Goal: Task Accomplishment & Management: Manage account settings

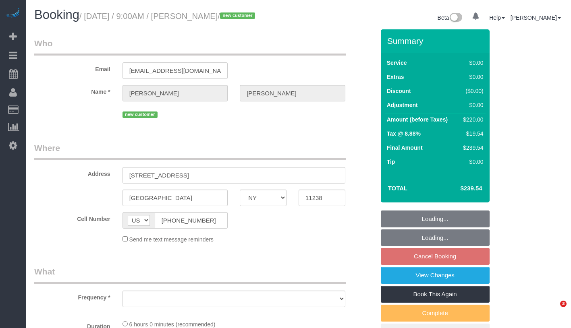
select select "NY"
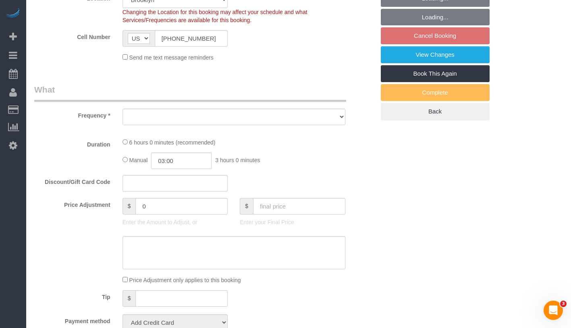
select select "object:667"
select select "spot2"
select select "number:89"
select select "number:90"
select select "number:15"
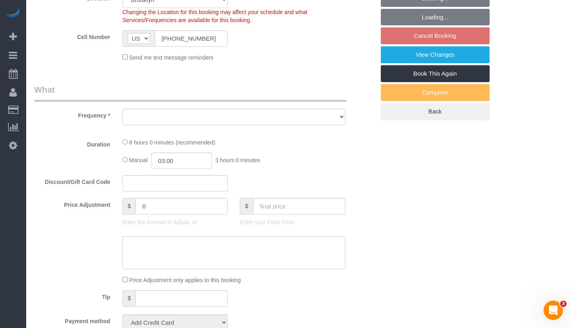
select select "number:5"
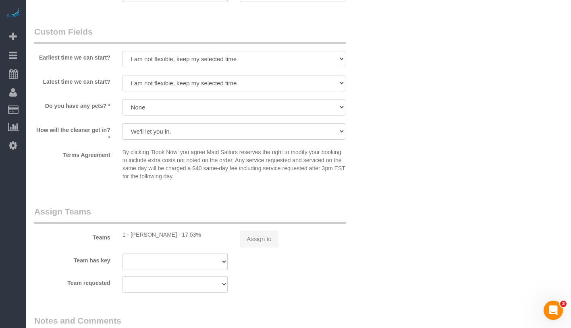
select select "string:stripe-pm_1Ruaac4VGloSiKo7IskaXDYl"
select select "2"
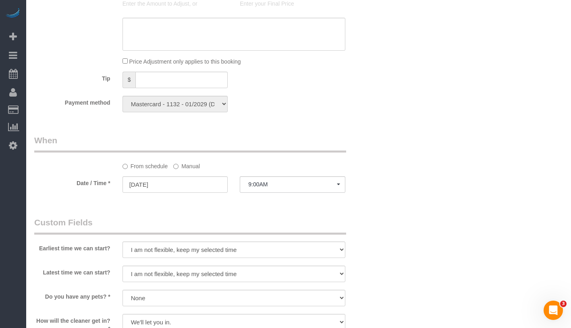
select select "object:1327"
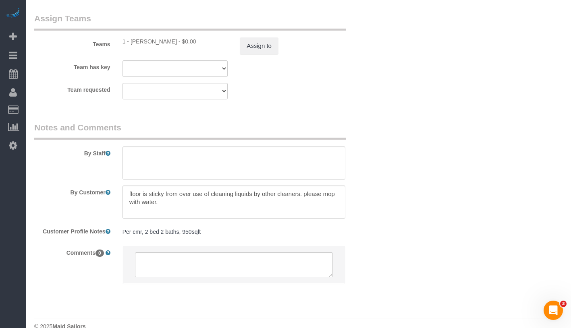
select select "2"
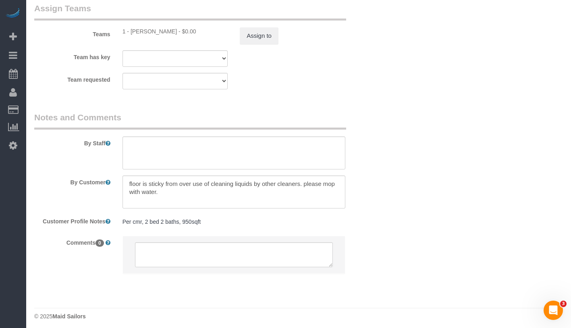
scroll to position [1078, 0]
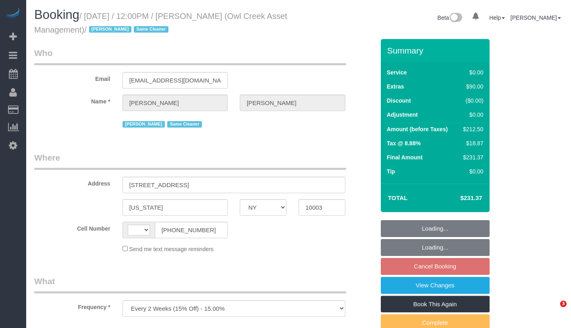
select select "NY"
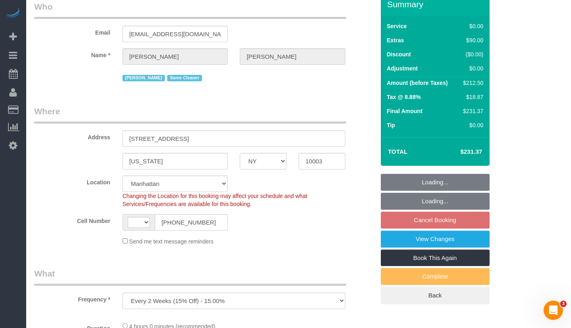
select select "object:428"
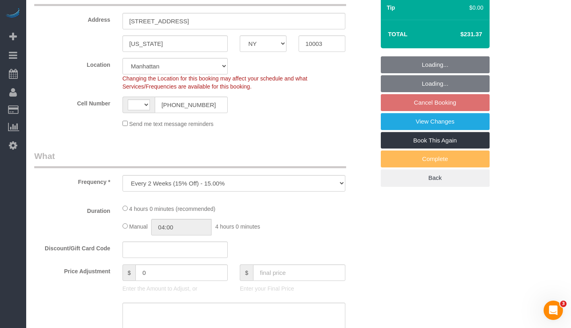
select select "string:[GEOGRAPHIC_DATA]"
select select "string:stripe-pm_1NmKBJ4VGloSiKo7fwJ9Gviu"
select select "1"
select select "spot5"
select select "number:89"
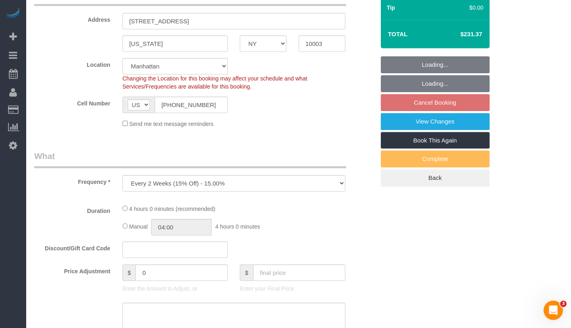
select select "number:90"
select select "number:15"
select select "number:5"
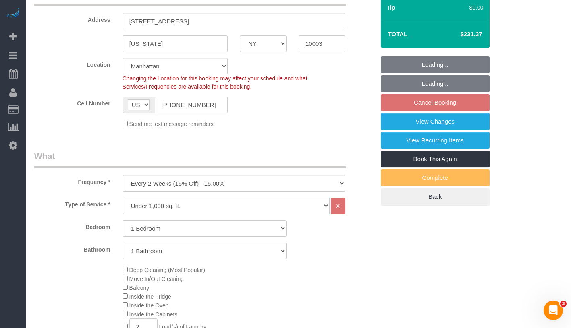
scroll to position [35, 0]
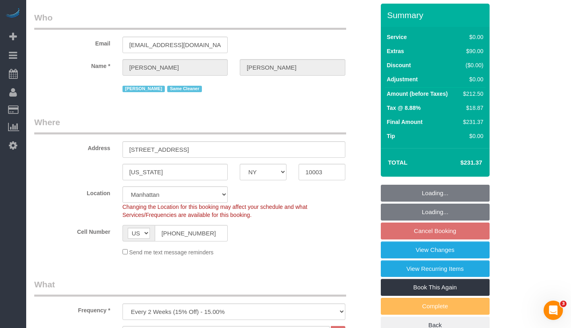
select select "1"
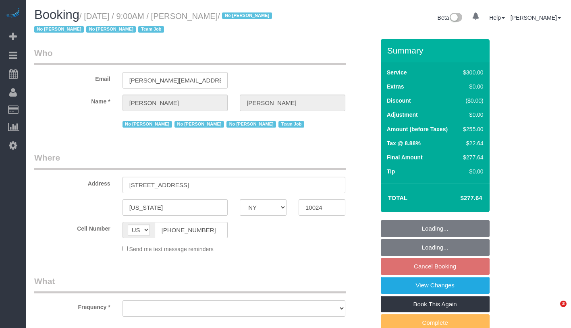
select select "NY"
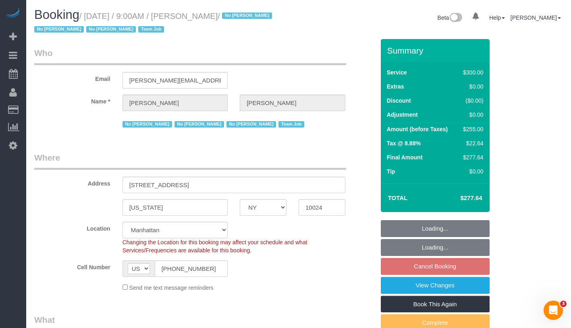
select select "object:787"
select select "number:89"
select select "number:90"
select select "number:15"
select select "number:5"
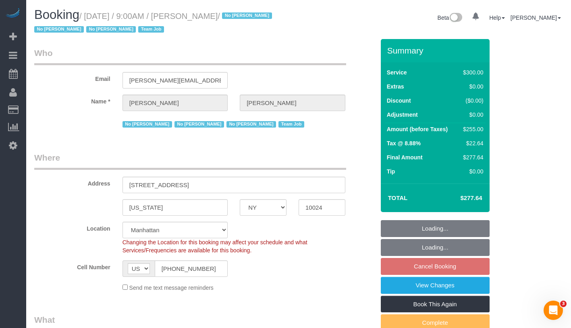
select select "number:21"
select select "object:954"
select select "string:stripe-pm_1K1KNp4VGloSiKo7hinMQhFr"
select select "spot2"
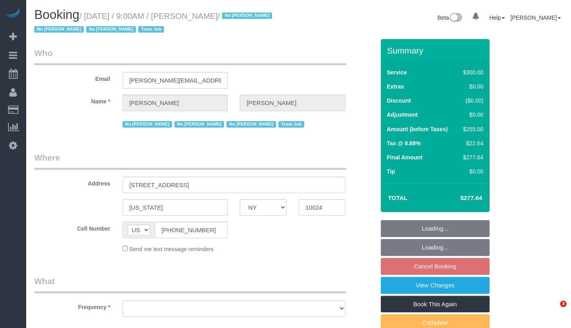
select select "NY"
select select "number:89"
select select "number:90"
select select "number:15"
select select "number:5"
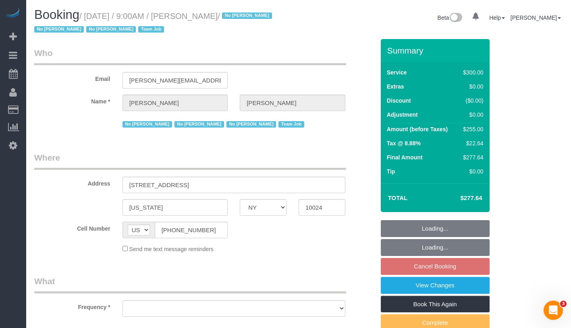
select select "number:21"
select select "string:stripe-pm_1K1KNp4VGloSiKo7hinMQhFr"
select select "object:1383"
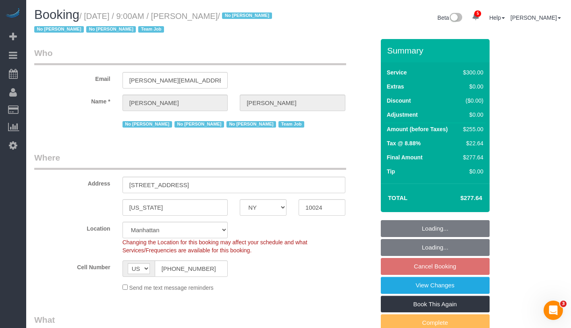
select select "spot2"
